Goal: Information Seeking & Learning: Learn about a topic

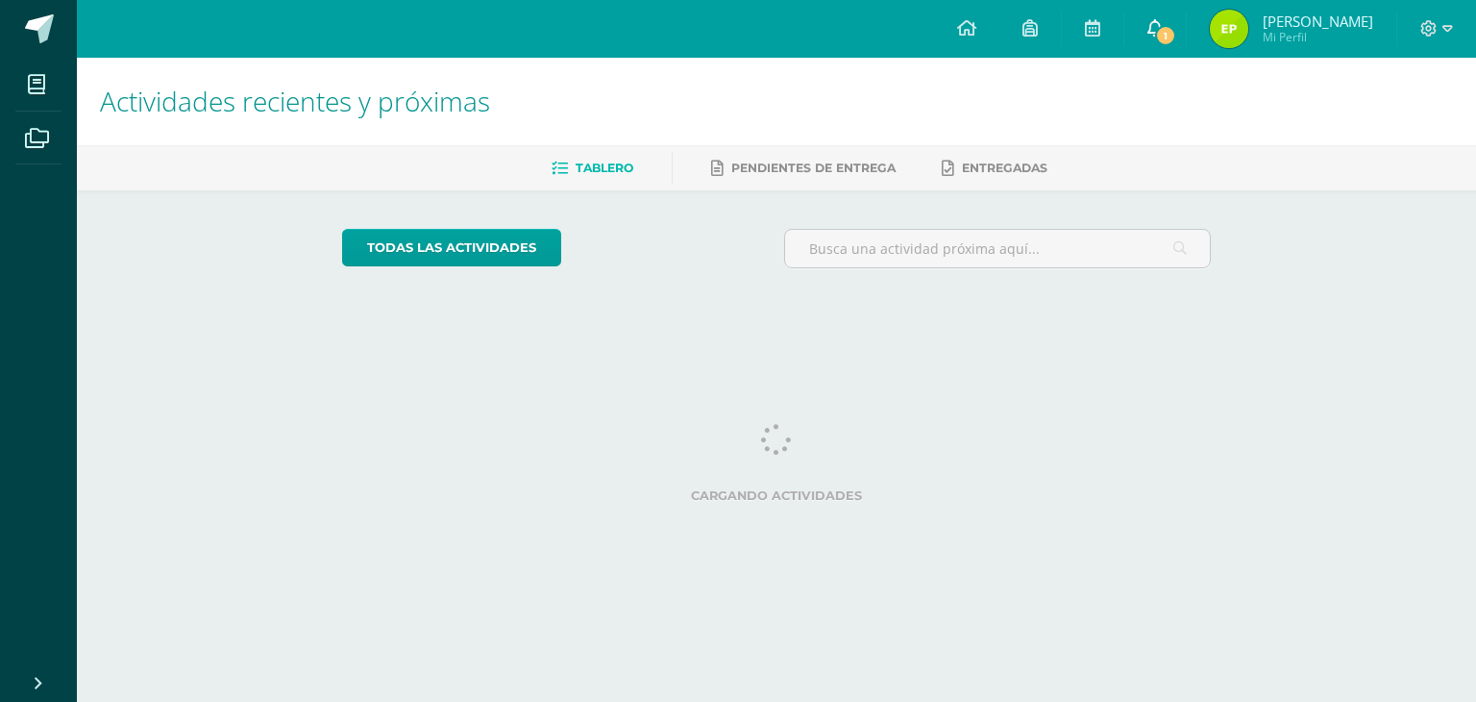
click at [1154, 47] on link "1" at bounding box center [1156, 29] width 62 height 58
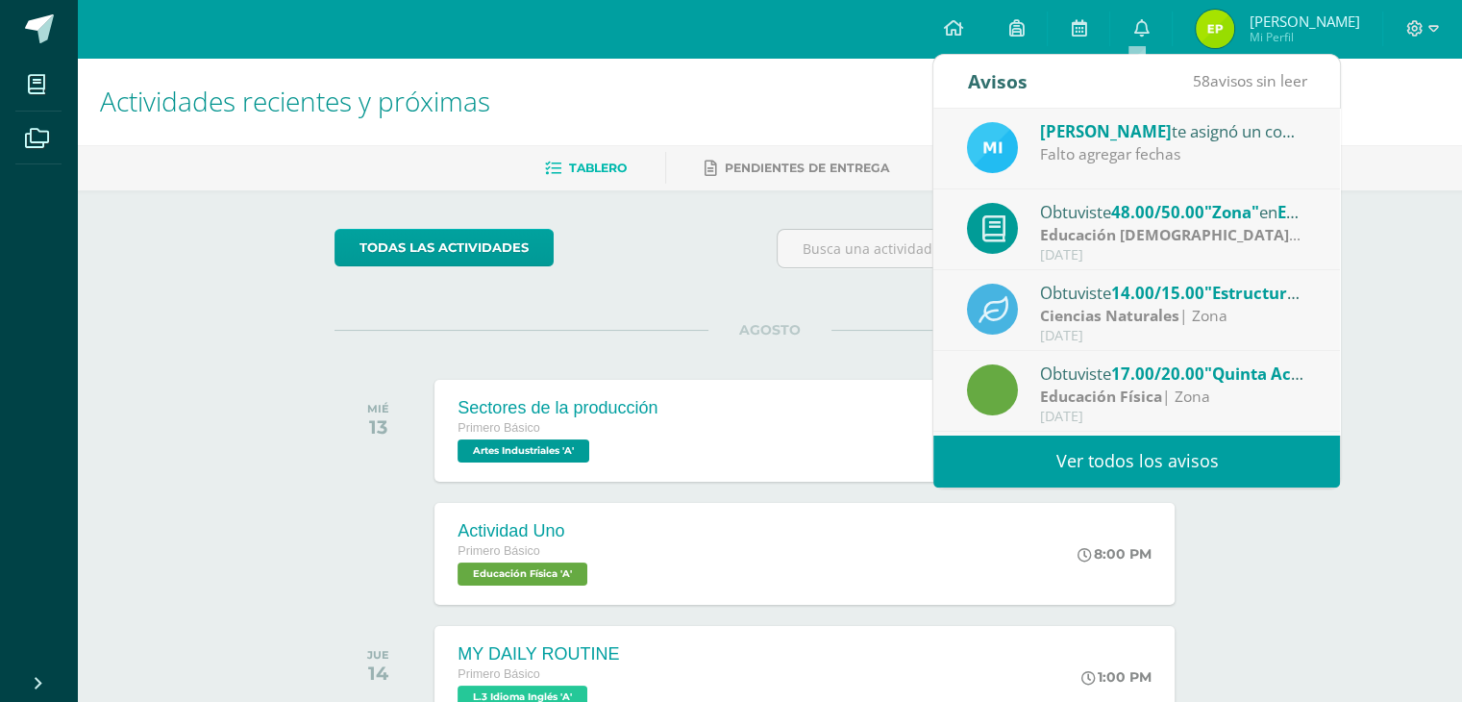
click at [1169, 139] on div "Mishell Castillo te asignó un comentario en 'La prehistoria' para 'Ciencias Soc…" at bounding box center [1173, 130] width 267 height 25
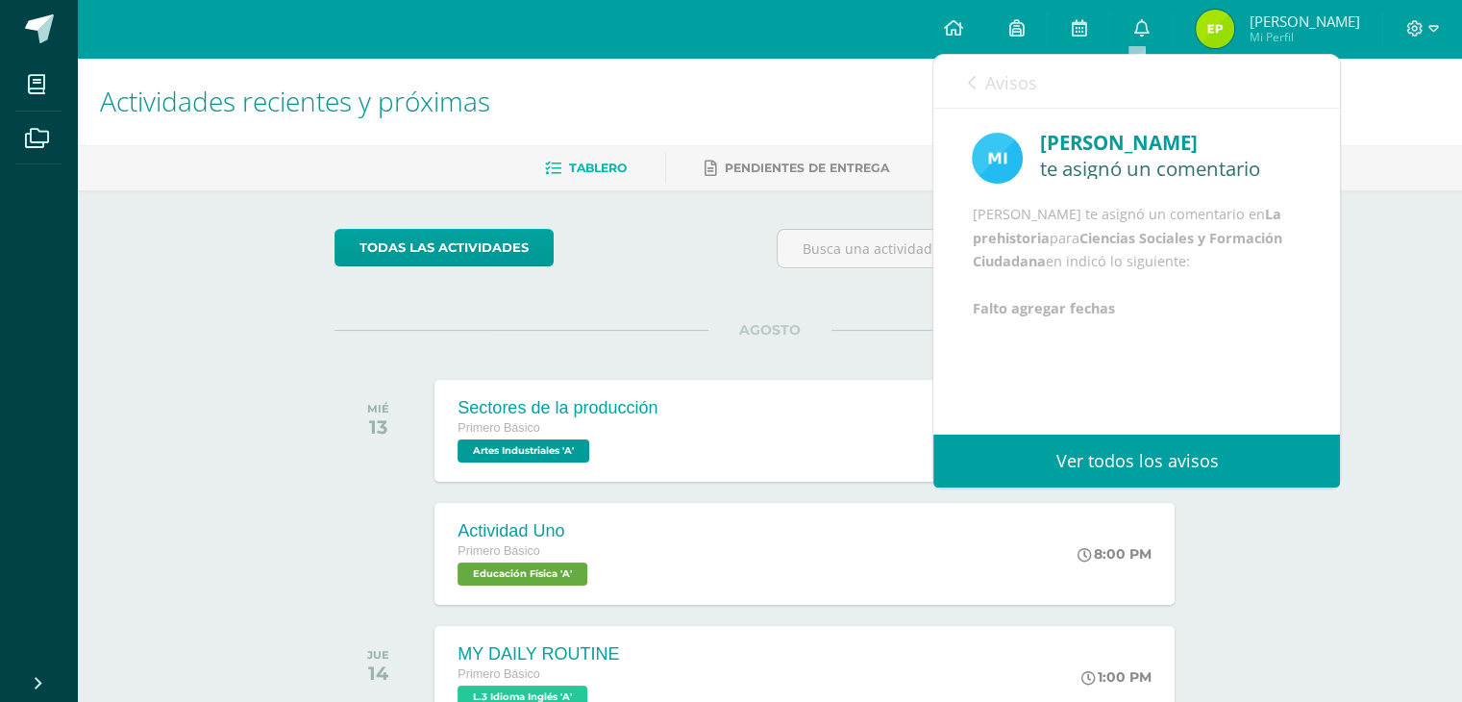
click at [963, 77] on div "Avisos 57 avisos sin leer Avisos" at bounding box center [1136, 82] width 407 height 54
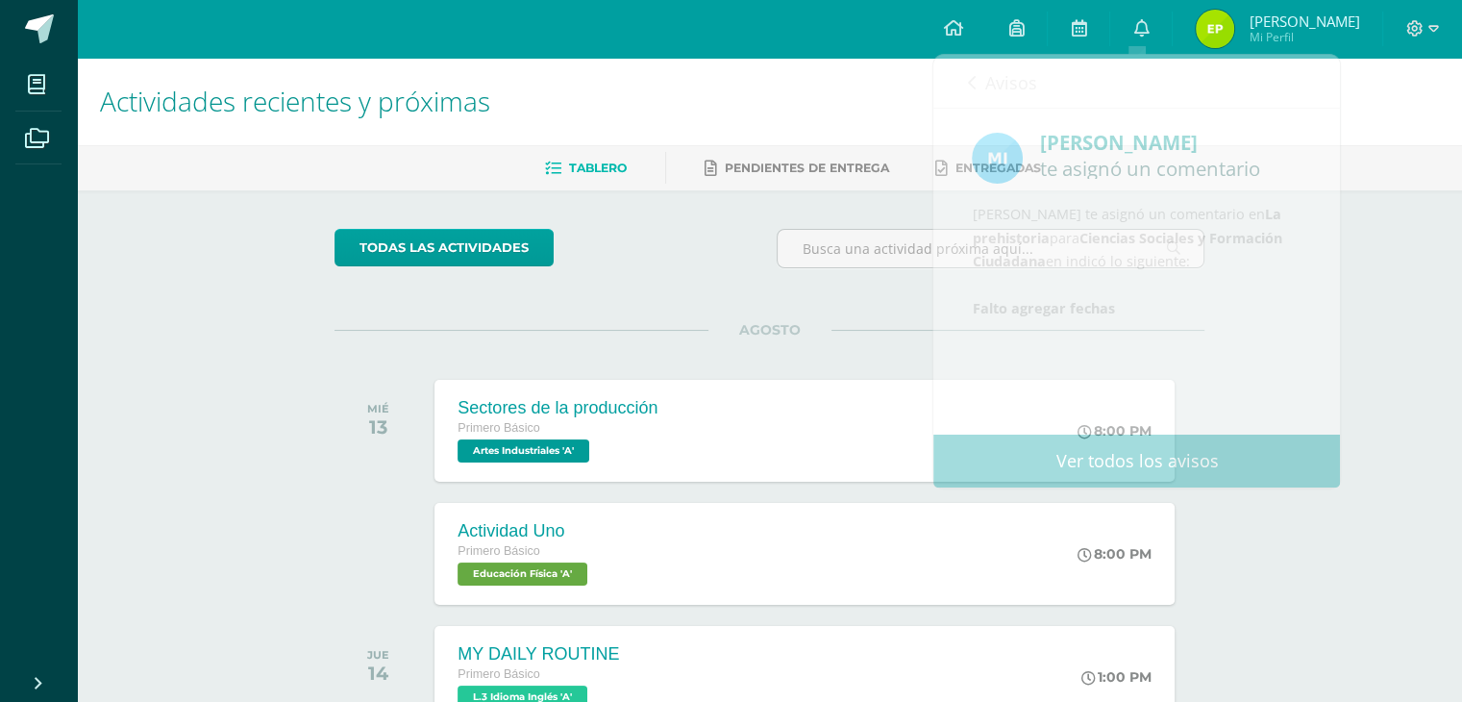
click at [819, 315] on div "todas las Actividades No tienes actividades Échale un vistazo a los demás perío…" at bounding box center [769, 704] width 947 height 1028
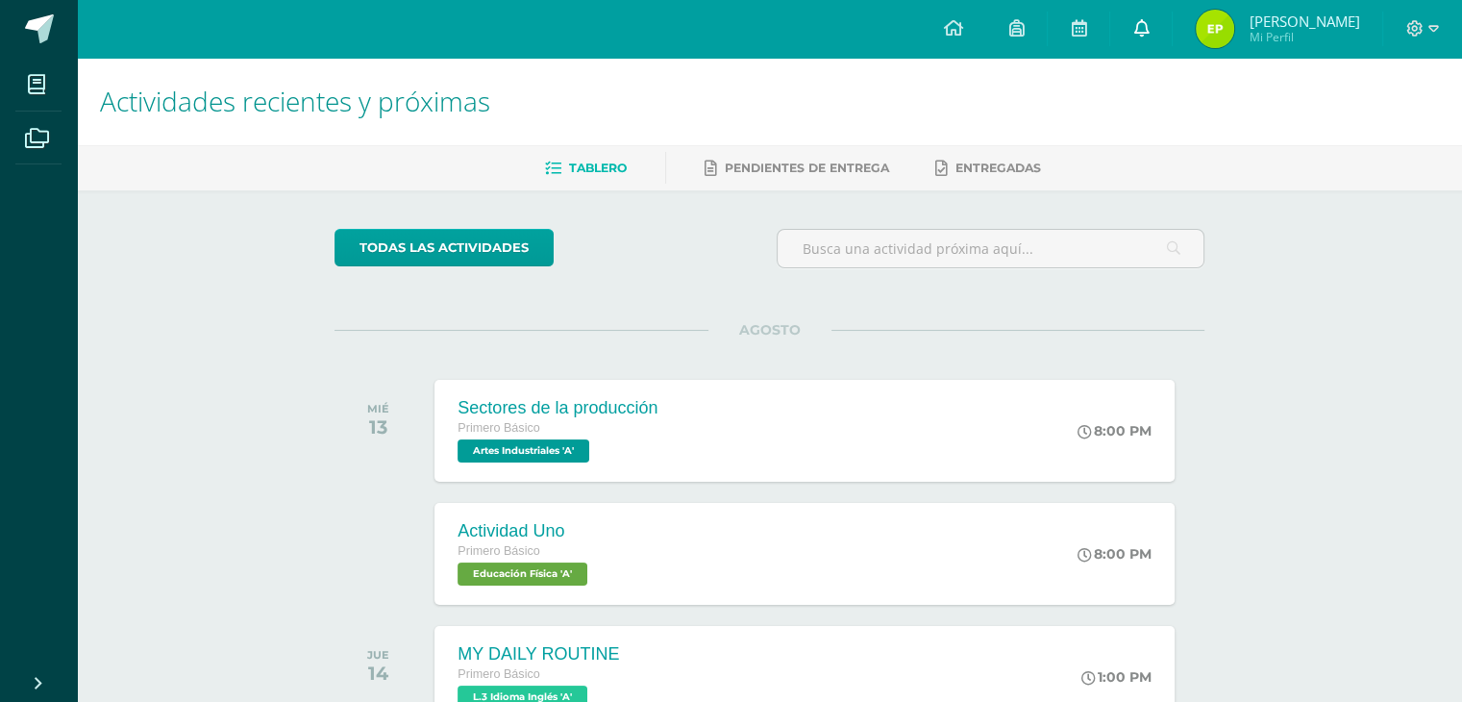
click at [1136, 23] on icon at bounding box center [1140, 27] width 15 height 17
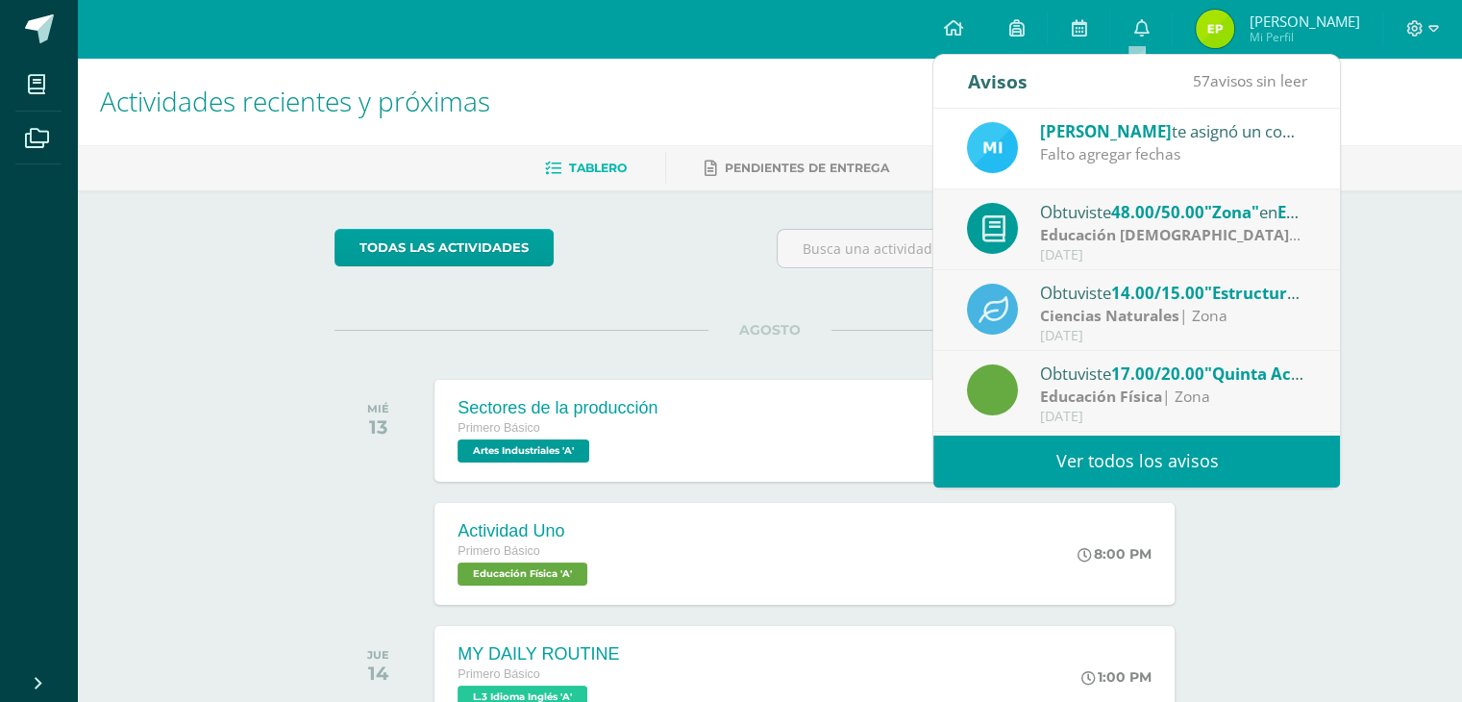
click at [1215, 76] on span "57 avisos sin leer" at bounding box center [1249, 80] width 114 height 21
click at [1151, 469] on link "Ver todos los avisos" at bounding box center [1136, 460] width 407 height 53
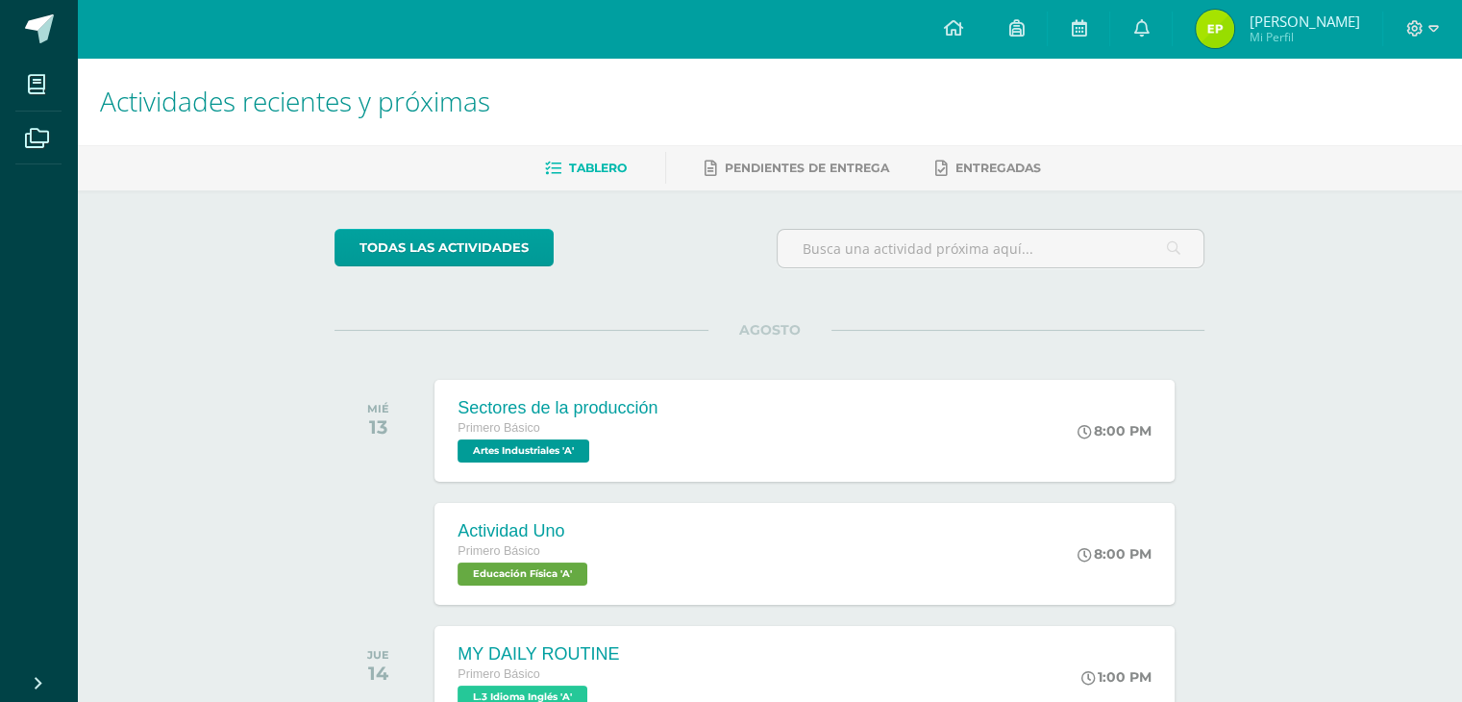
click at [650, 351] on div "AGOSTO MIÉ 13 Sectores de la producción Primero Básico Artes Industriales 'A' 8…" at bounding box center [770, 407] width 870 height 155
click at [873, 528] on div "Actividad Uno Primero Básico Educación Física 'A' 8:00 PM Actividad Uno Educaci…" at bounding box center [805, 553] width 747 height 103
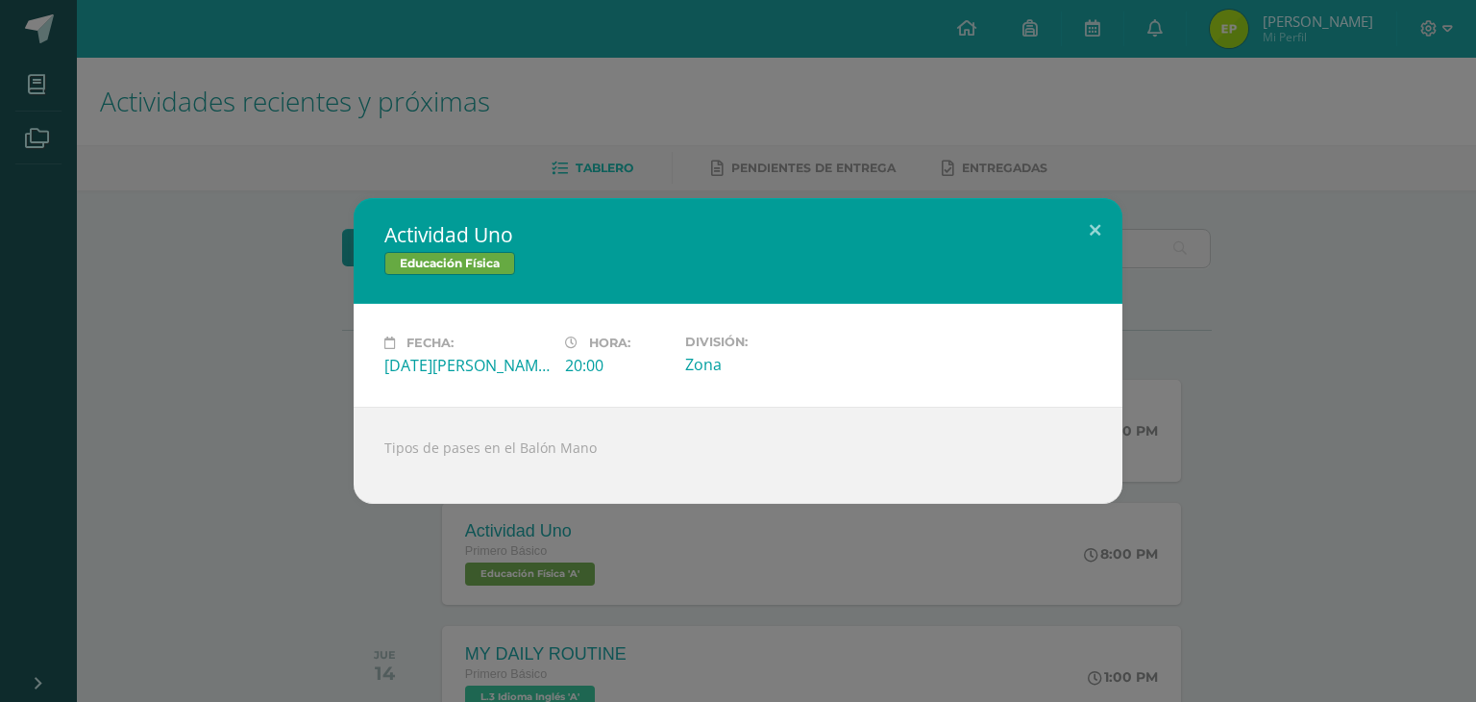
click at [364, 524] on div "Actividad Uno Educación Física Fecha: Miércoles 13 de Agosto Hora: 20:00 Divisi…" at bounding box center [738, 351] width 1476 height 702
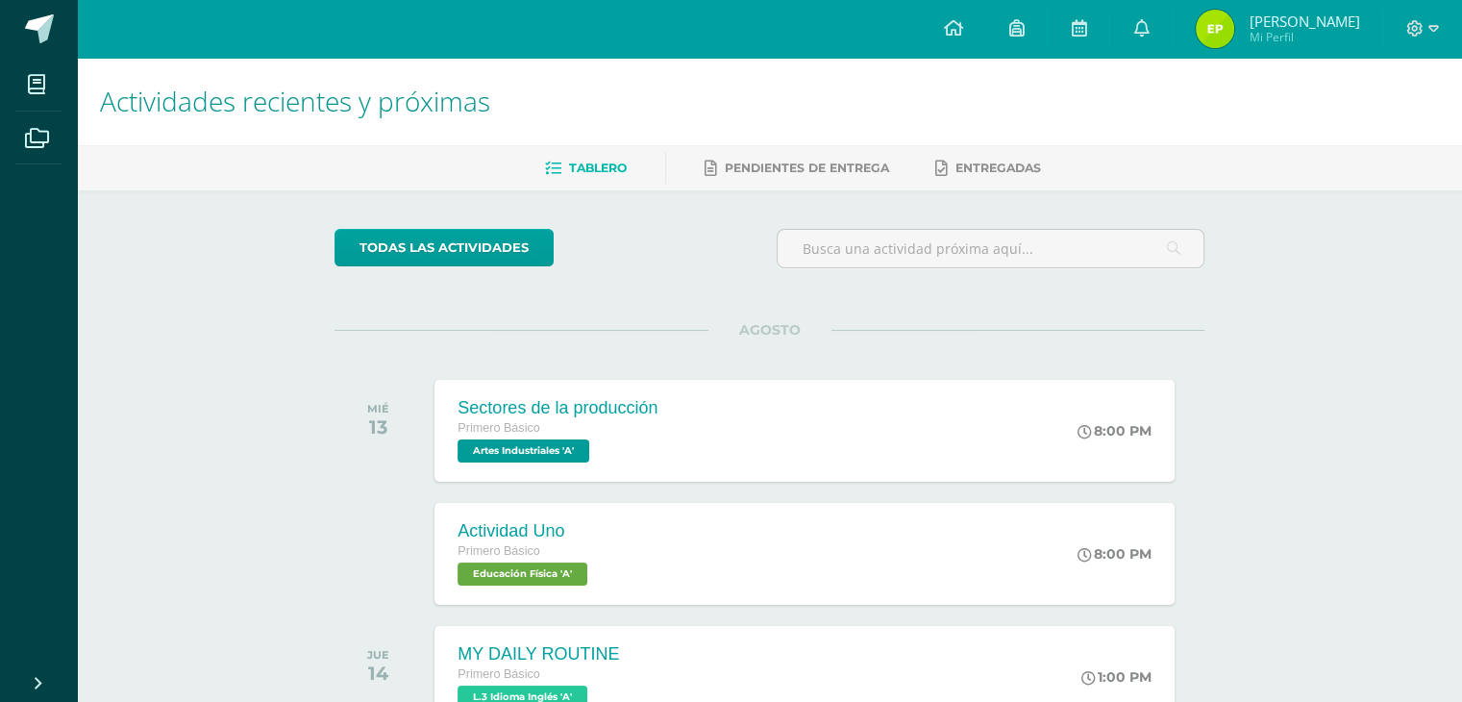
click at [1230, 36] on span "Esteban Alexander Mi Perfil" at bounding box center [1277, 29] width 171 height 38
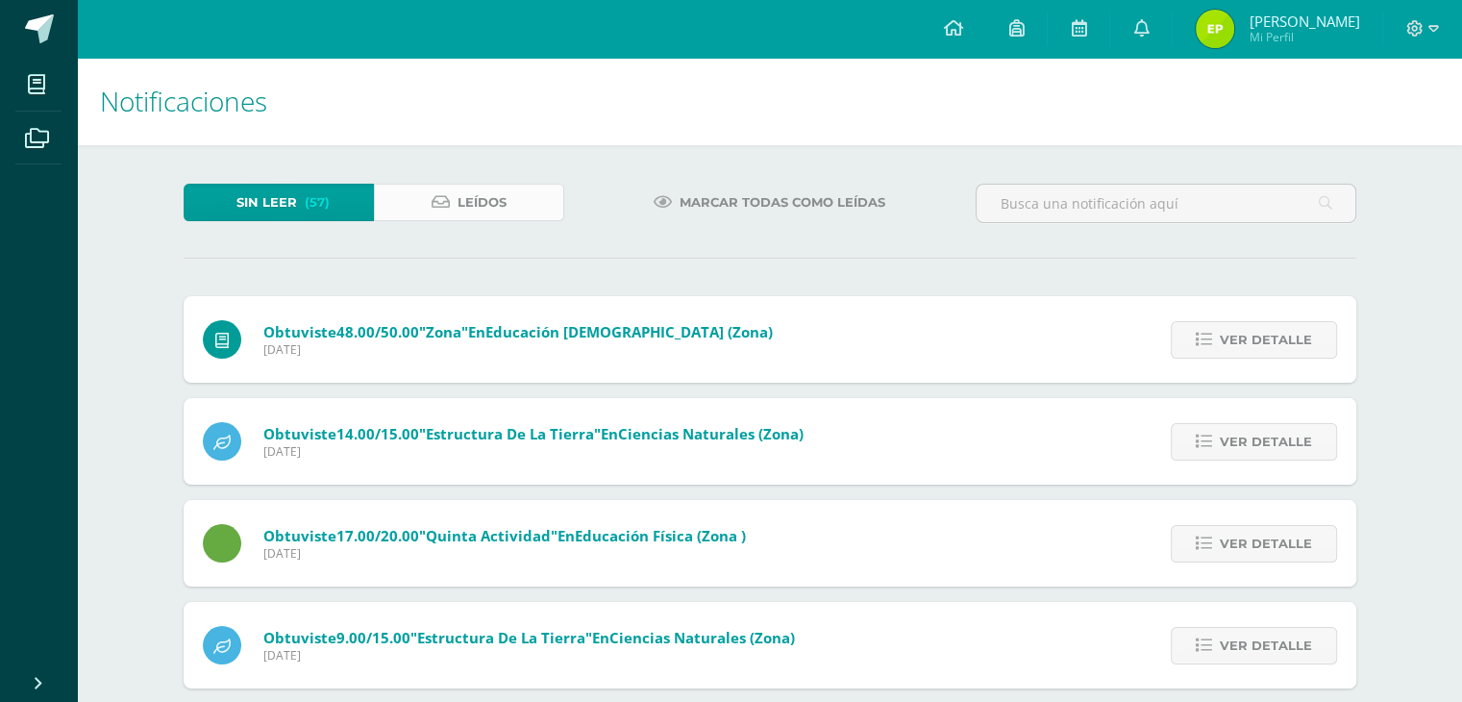
click at [452, 218] on link "Leídos" at bounding box center [469, 202] width 190 height 37
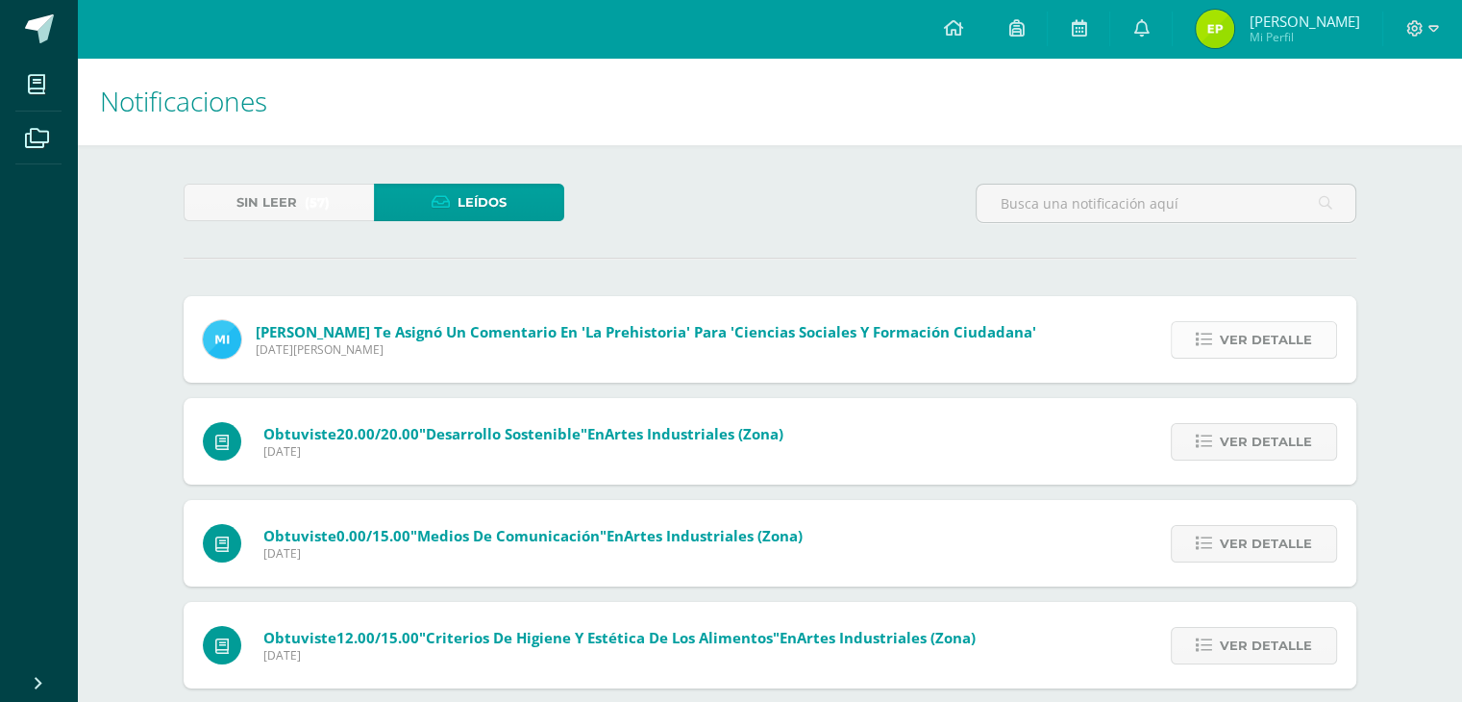
click at [1230, 345] on span "Ver detalle" at bounding box center [1266, 340] width 92 height 36
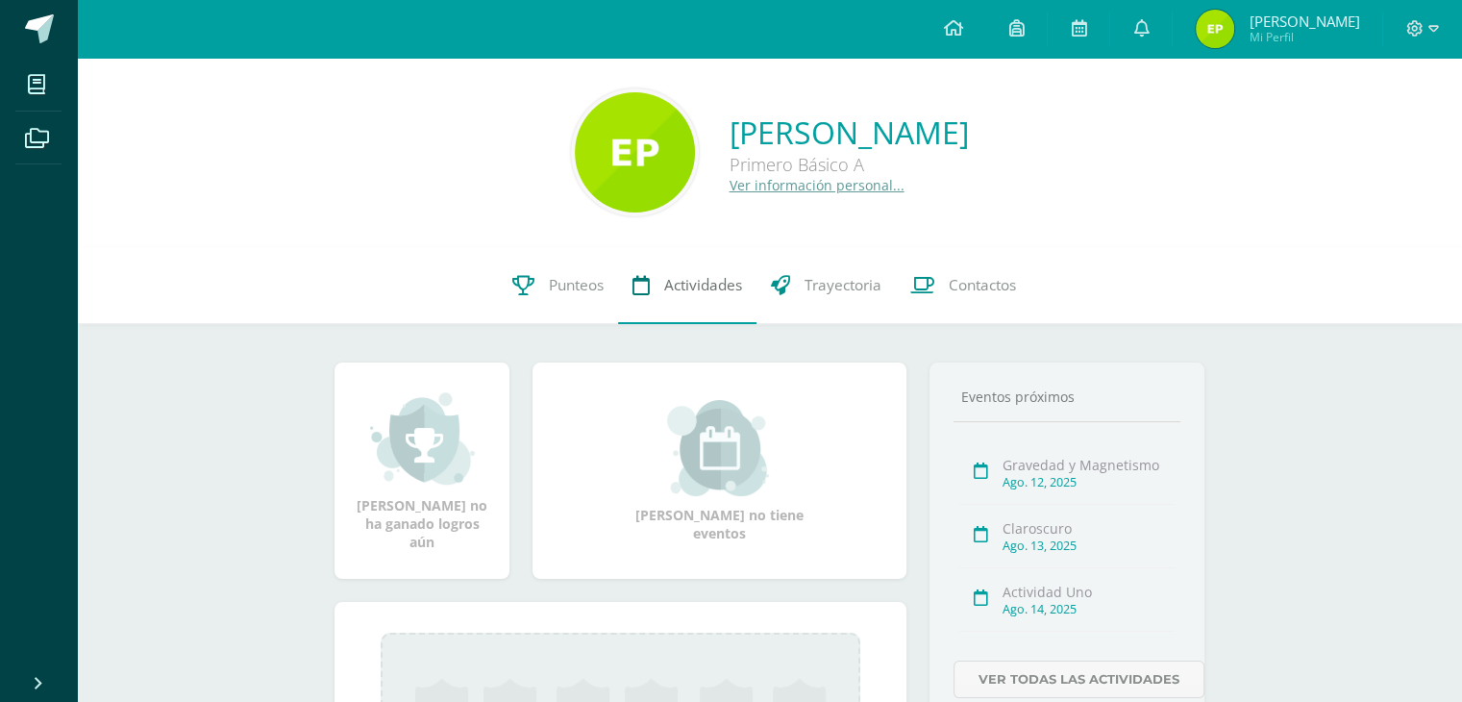
click at [688, 315] on link "Actividades" at bounding box center [687, 285] width 138 height 77
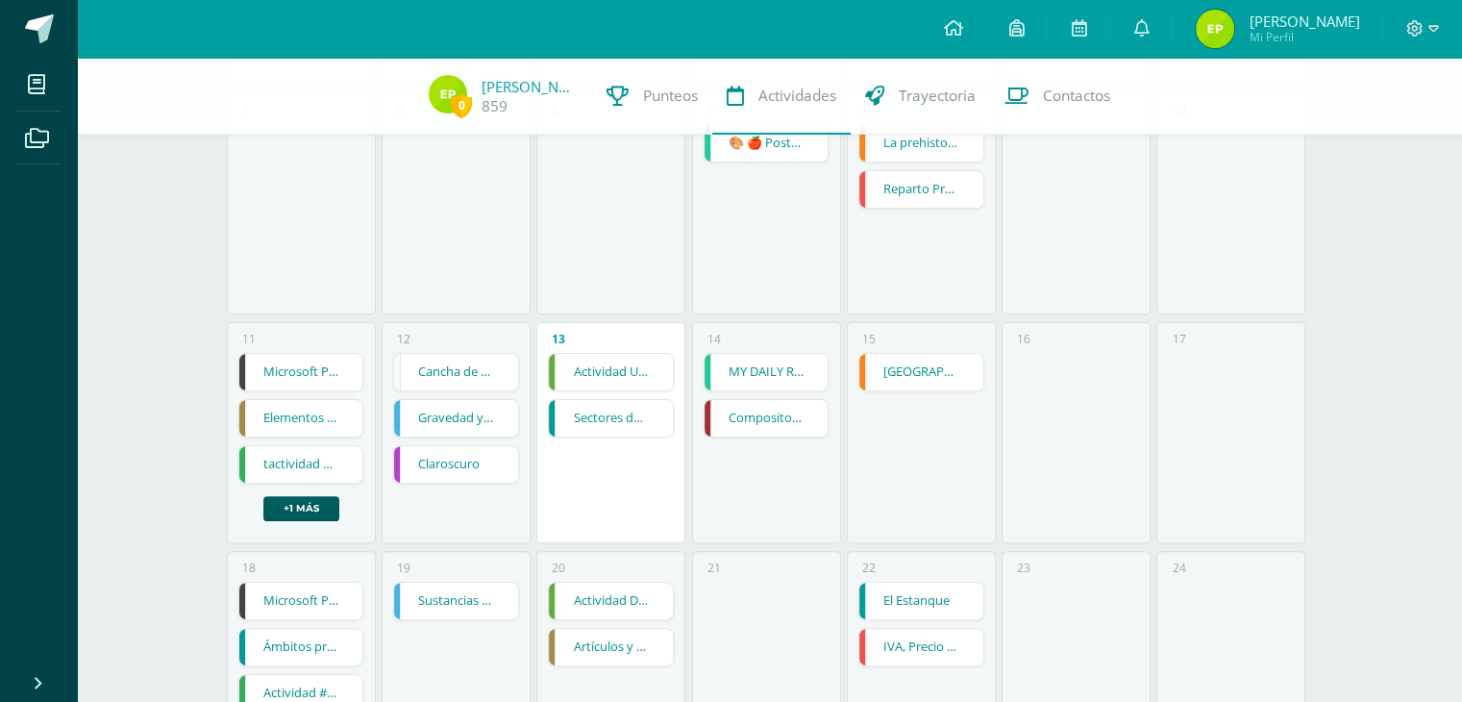
scroll to position [472, 0]
click at [474, 379] on link "Cancha de Balonmano y Contenido" at bounding box center [456, 370] width 124 height 37
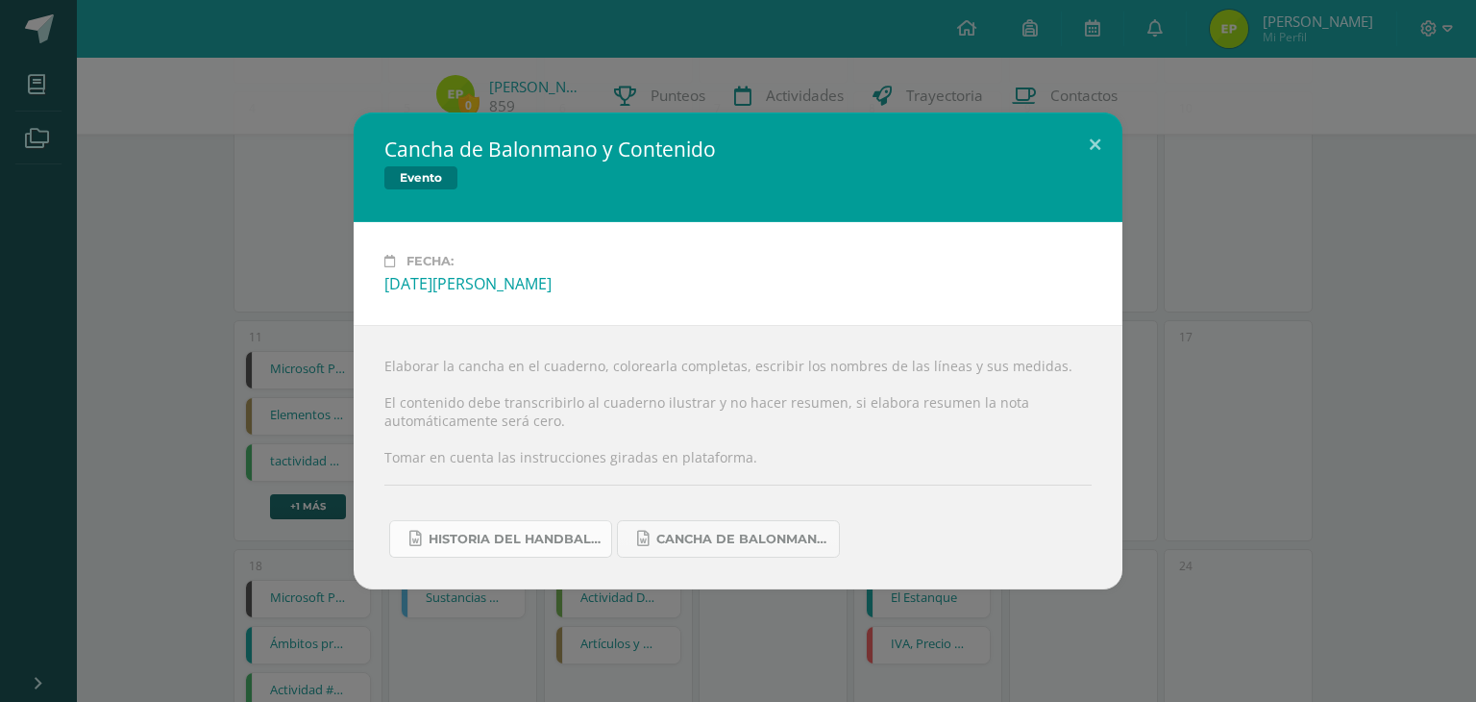
click at [584, 543] on span "Historia del handball.docx" at bounding box center [515, 539] width 173 height 15
click at [729, 541] on span "Cancha de Balonmano.docx" at bounding box center [743, 539] width 173 height 15
click at [1173, 269] on div "Cancha de Balonmano y Contenido Evento Fecha: [DATE][PERSON_NAME] Elaborar la c…" at bounding box center [738, 350] width 1461 height 477
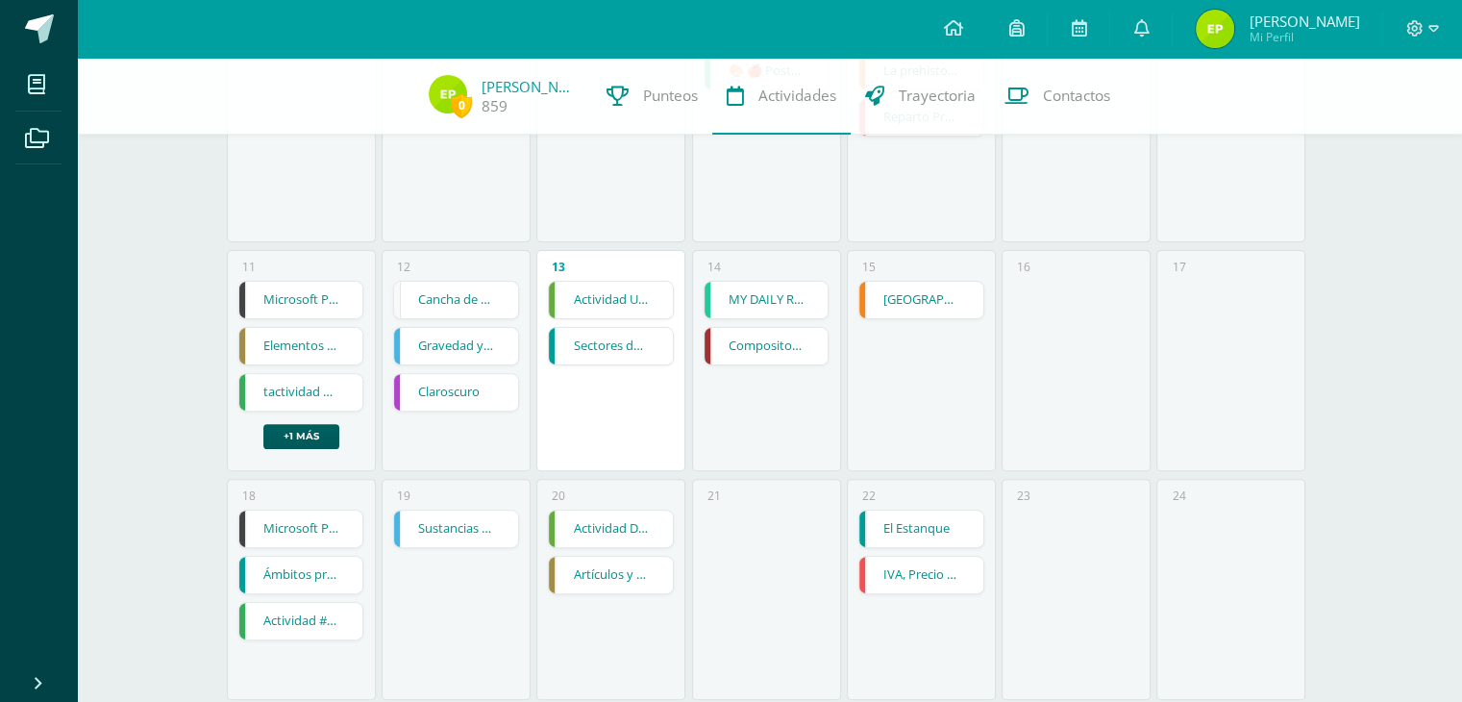
scroll to position [537, 0]
